Goal: Find contact information: Find contact information

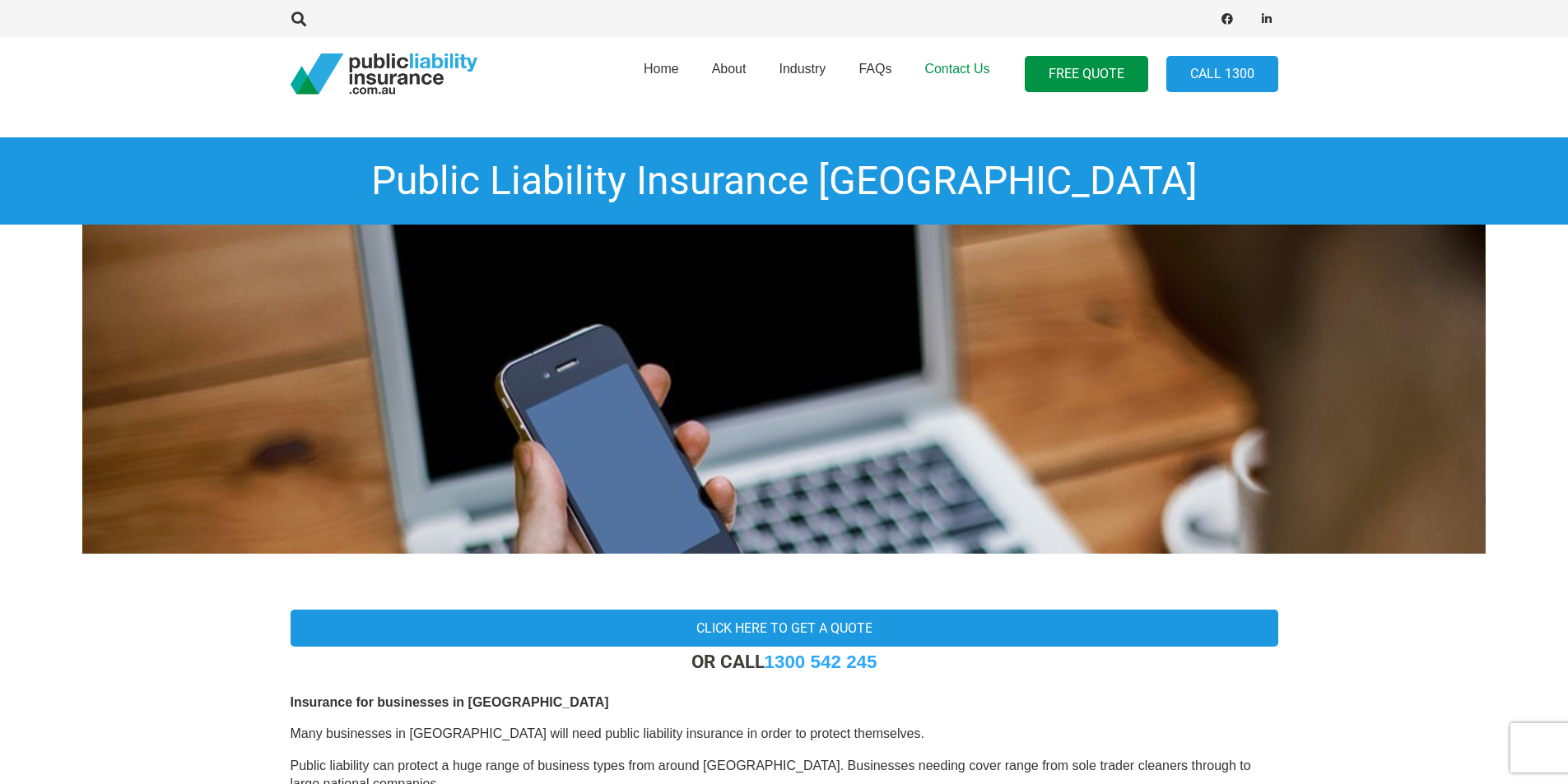
click at [975, 75] on span "Contact Us" at bounding box center [957, 69] width 65 height 14
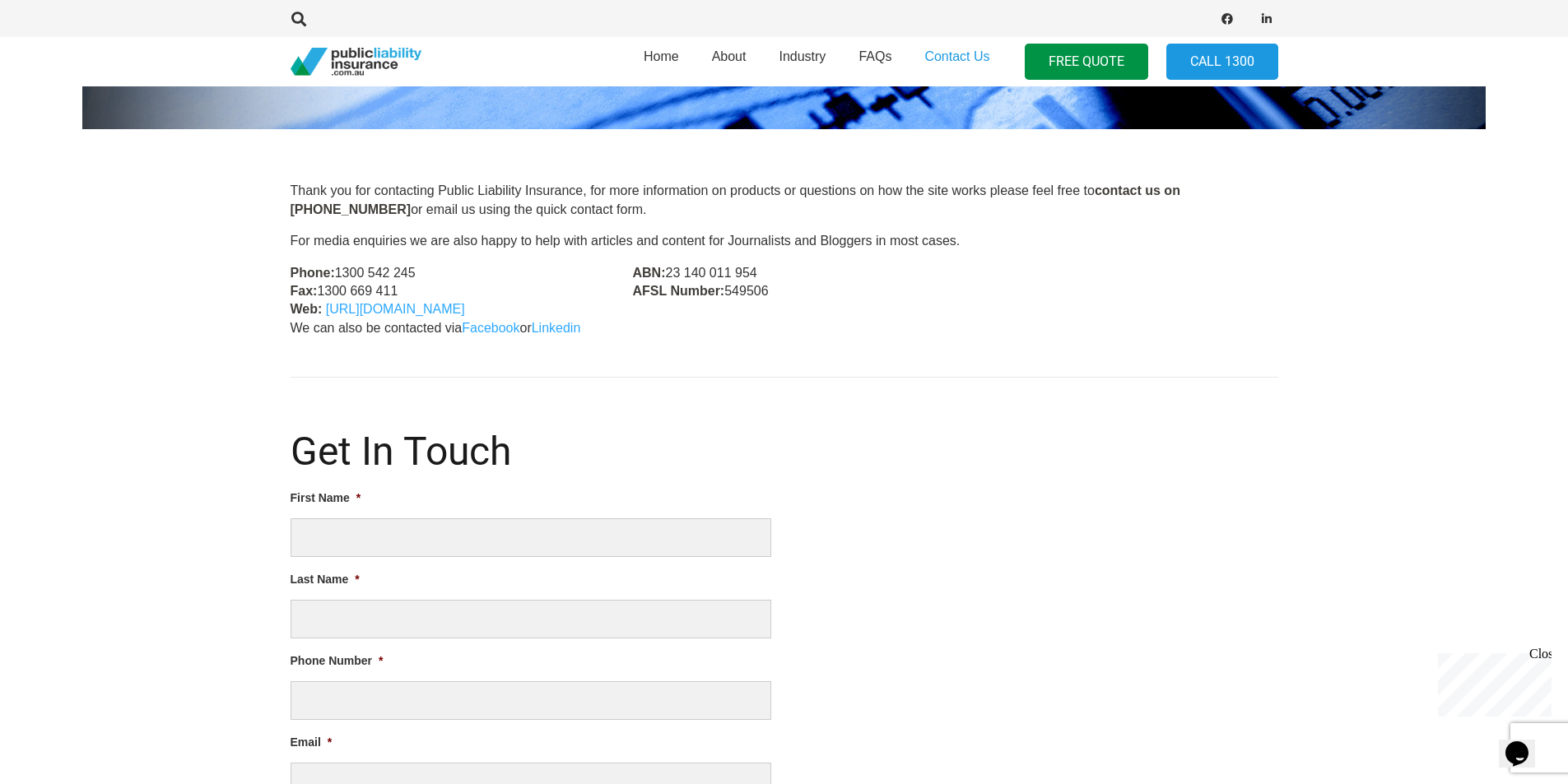
scroll to position [329, 0]
